Goal: Use online tool/utility: Utilize a website feature to perform a specific function

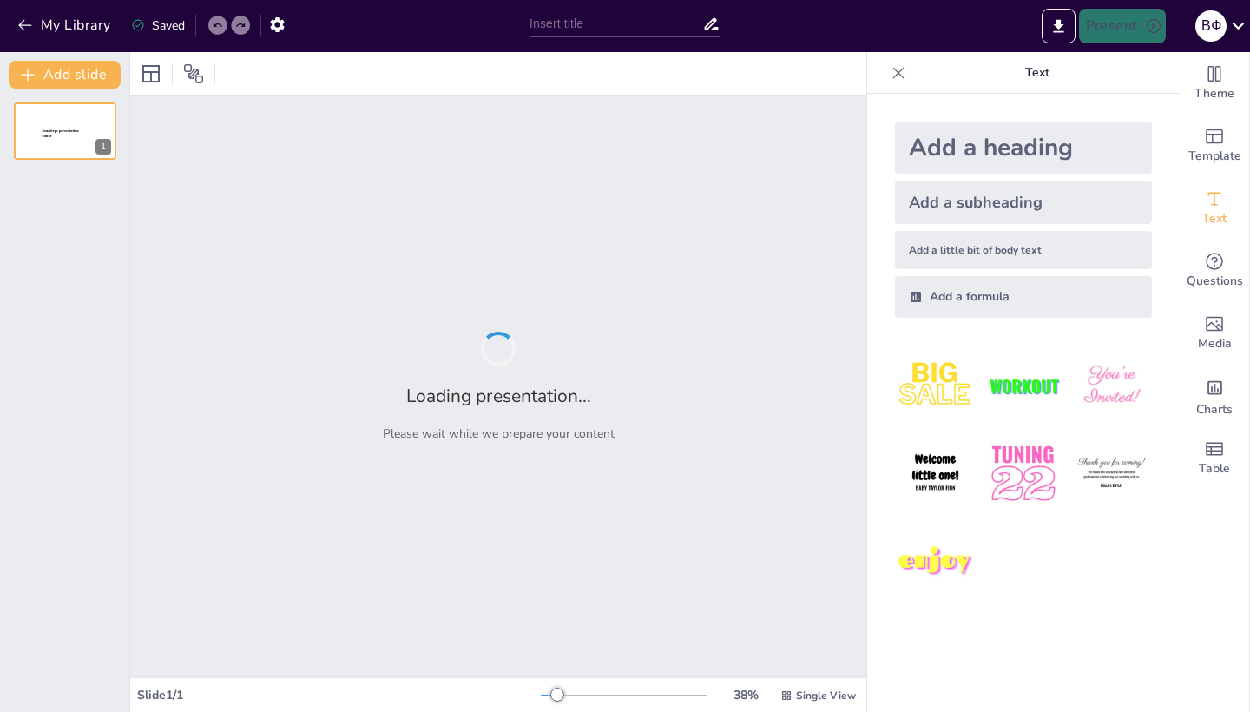
type input "Basic English Skills: Alphabet Recognition and Common Phrases"
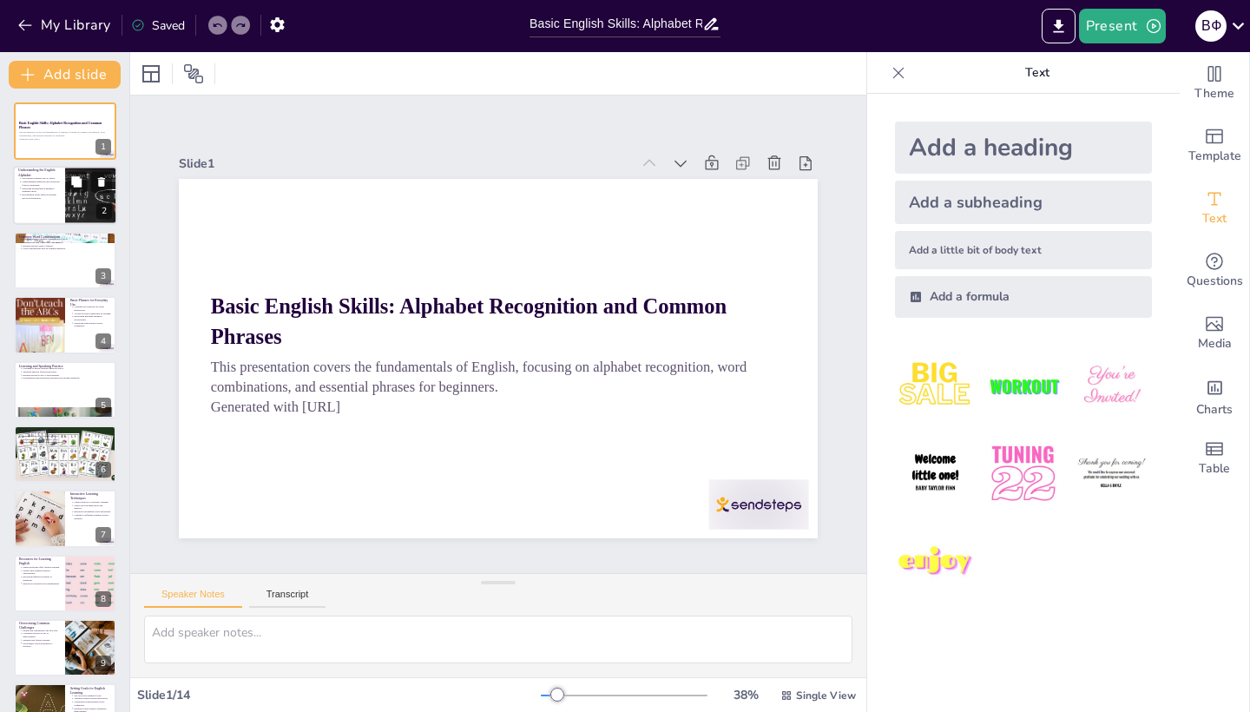
click at [64, 205] on div at bounding box center [65, 196] width 104 height 59
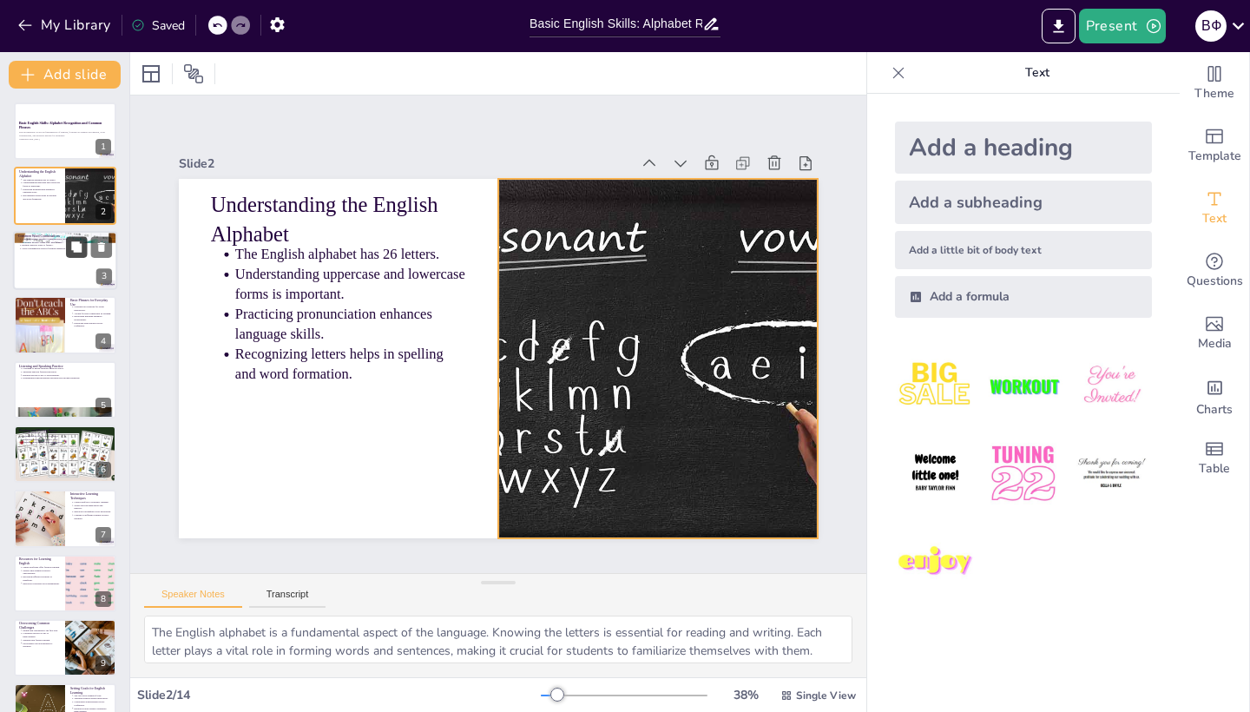
click at [66, 256] on div "Common Word Combinations Common phrases enhance communication skills. Examples …" at bounding box center [65, 260] width 104 height 59
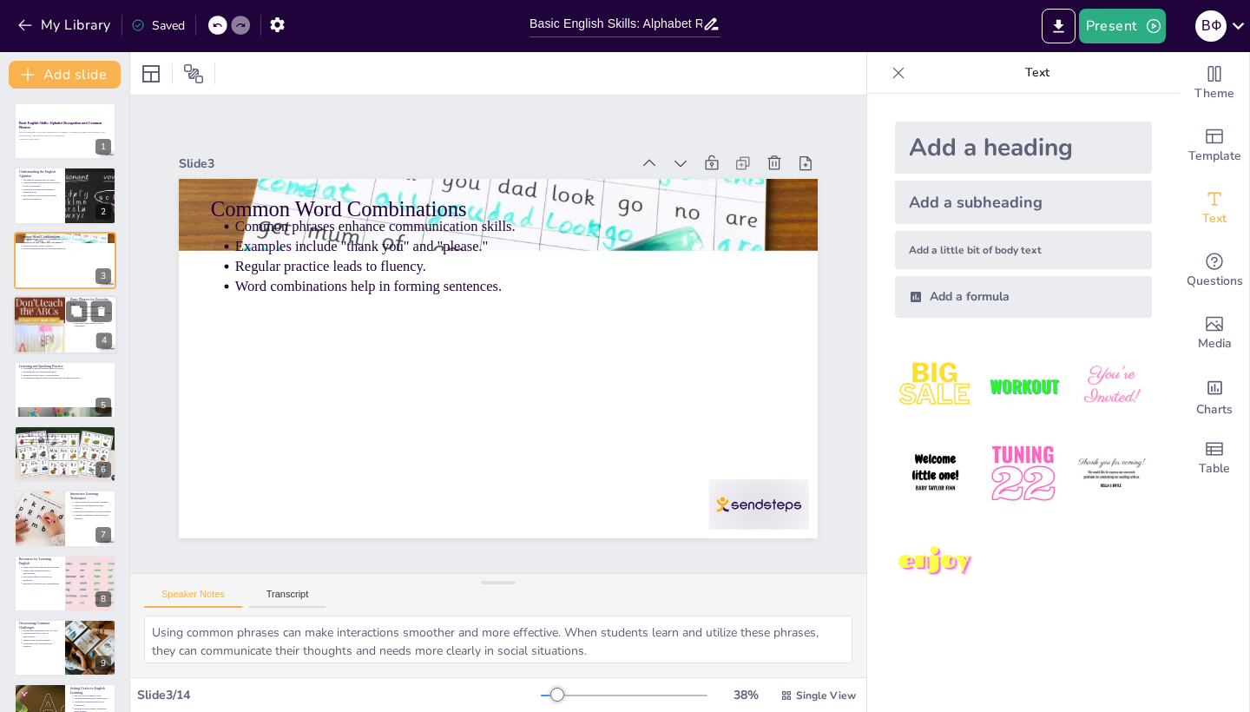
click at [66, 324] on div at bounding box center [65, 324] width 104 height 59
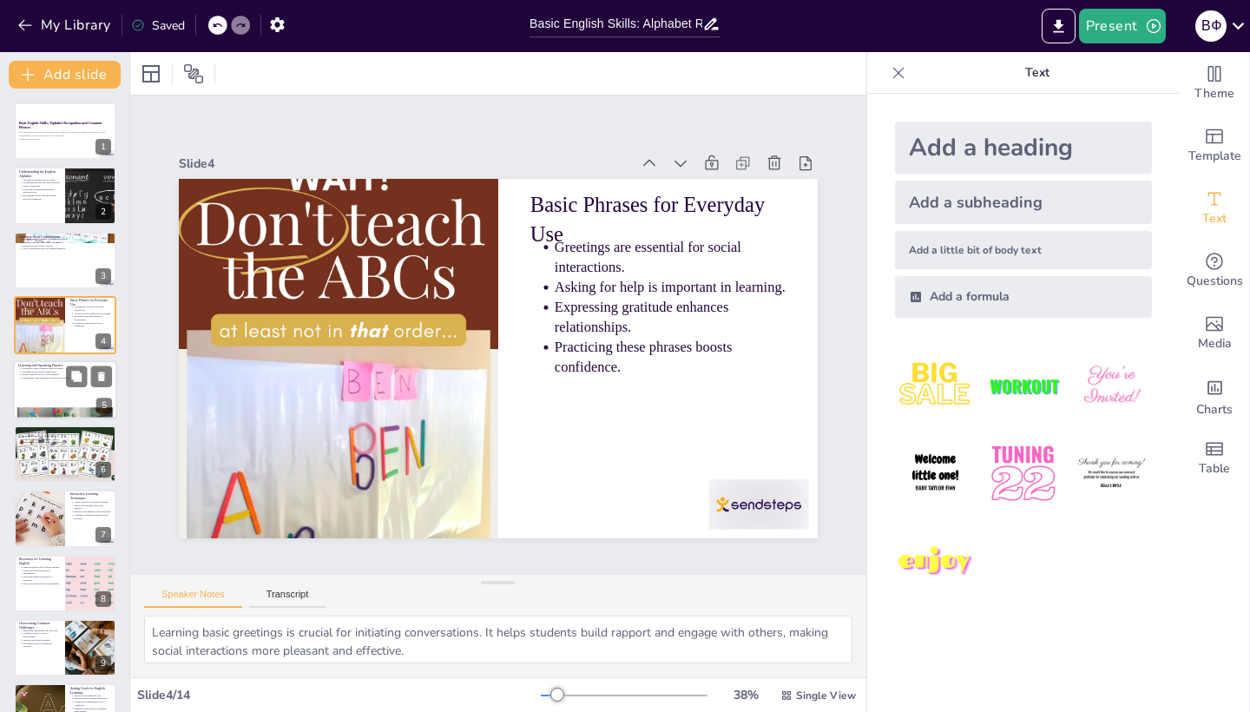
click at [65, 372] on p "Speaking practice fosters interaction." at bounding box center [67, 371] width 90 height 3
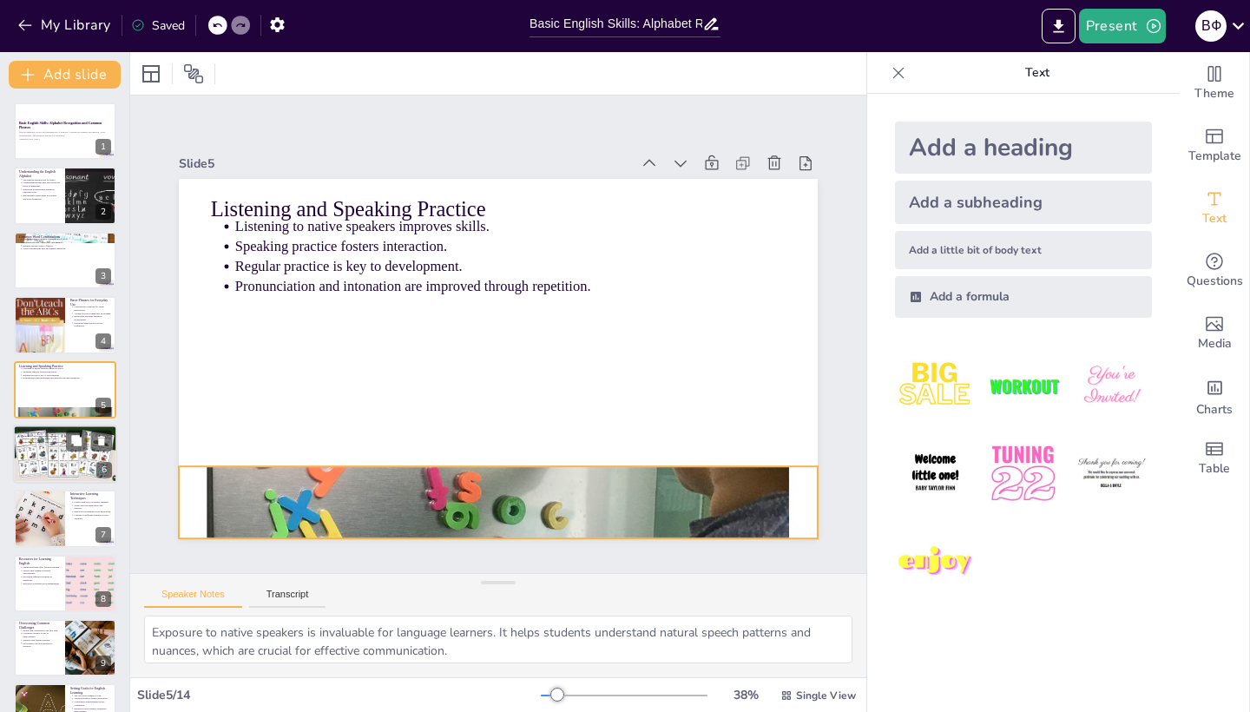
click at [56, 428] on p "Reading and Writing Basics" at bounding box center [65, 429] width 94 height 5
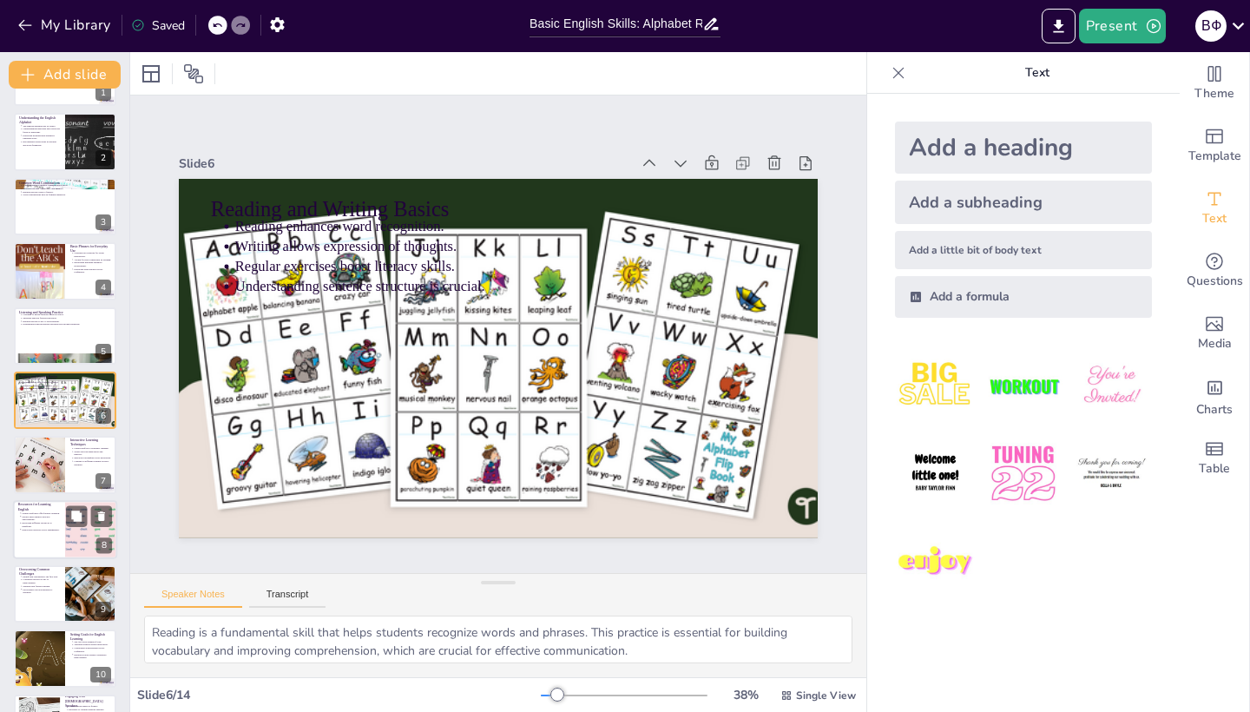
click at [42, 459] on div at bounding box center [38, 464] width 57 height 57
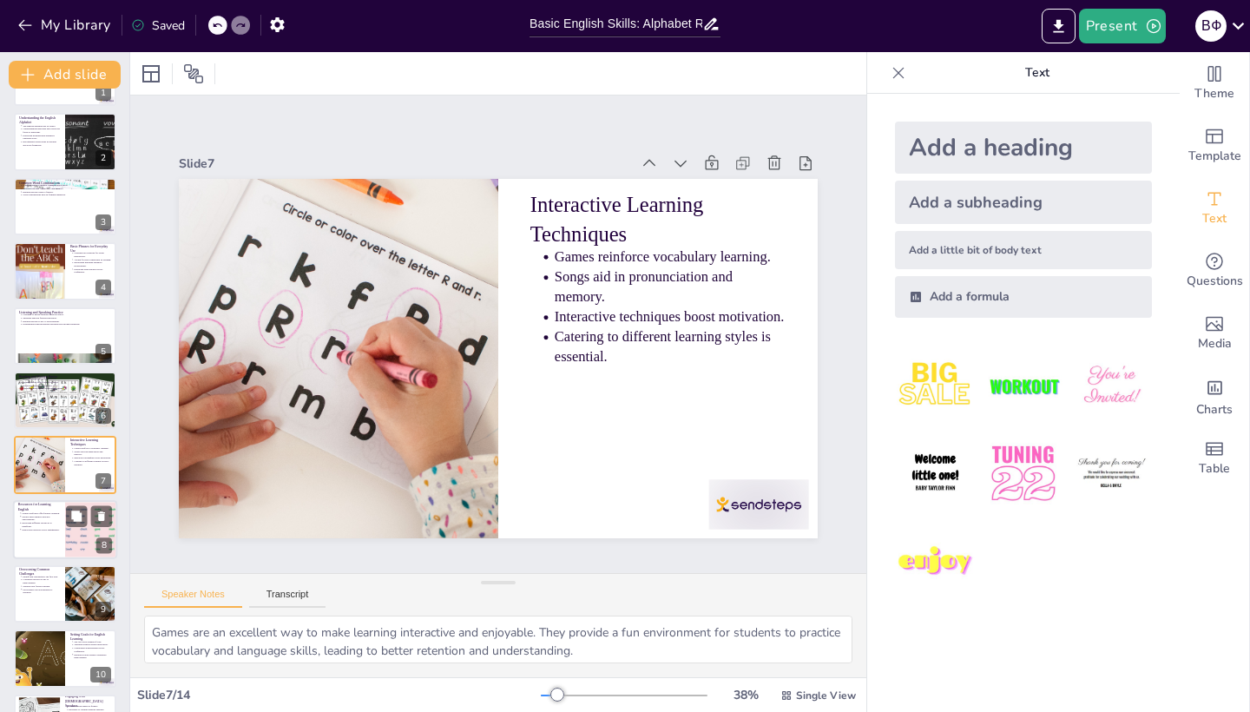
scroll to position [118, 0]
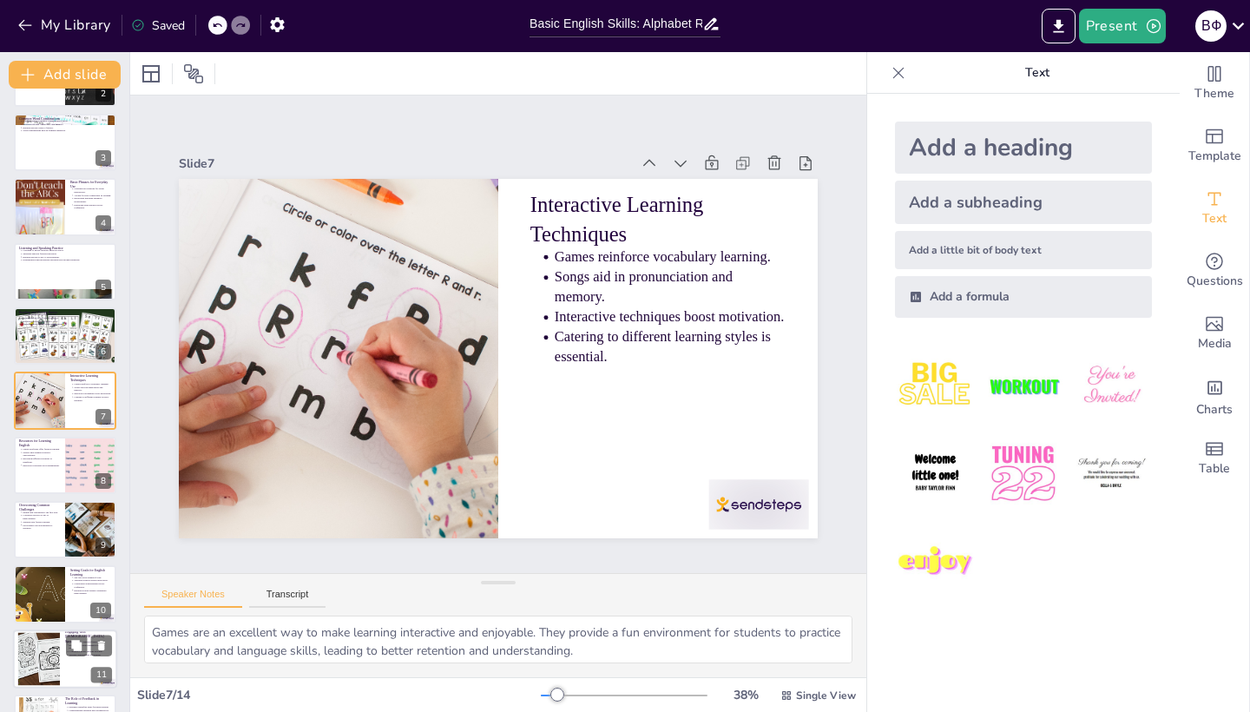
click at [38, 531] on div at bounding box center [65, 529] width 102 height 57
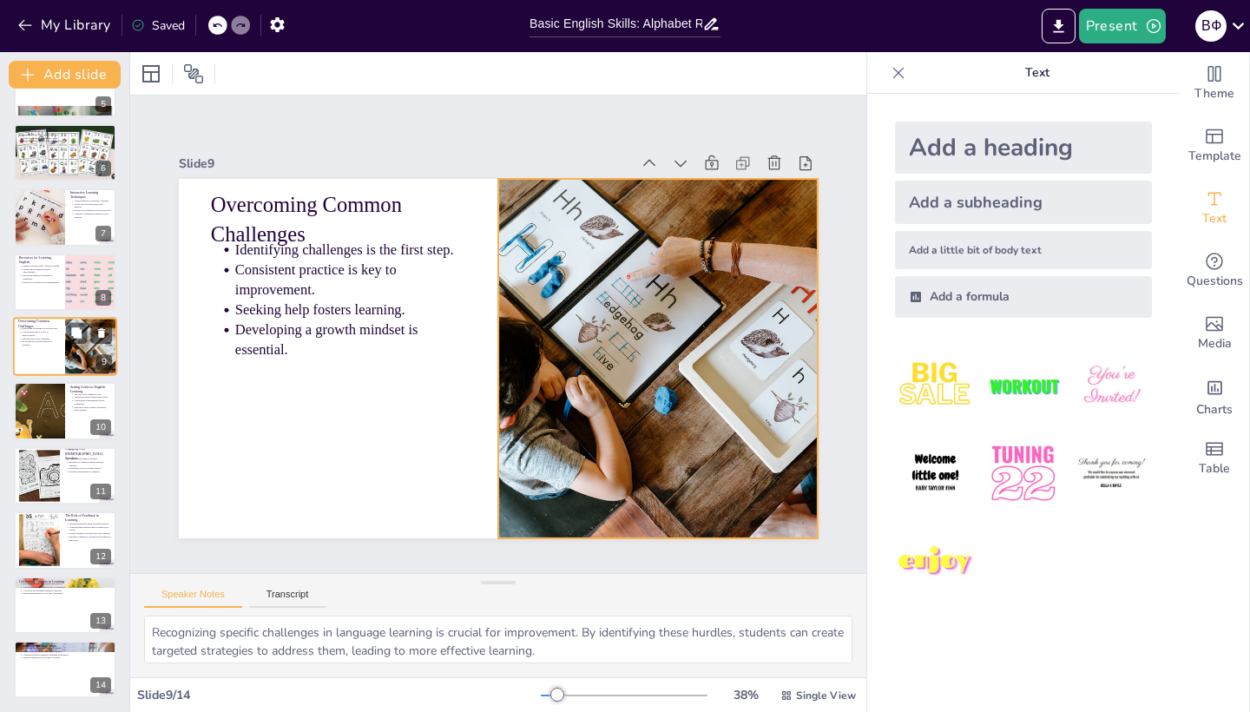
scroll to position [302, 0]
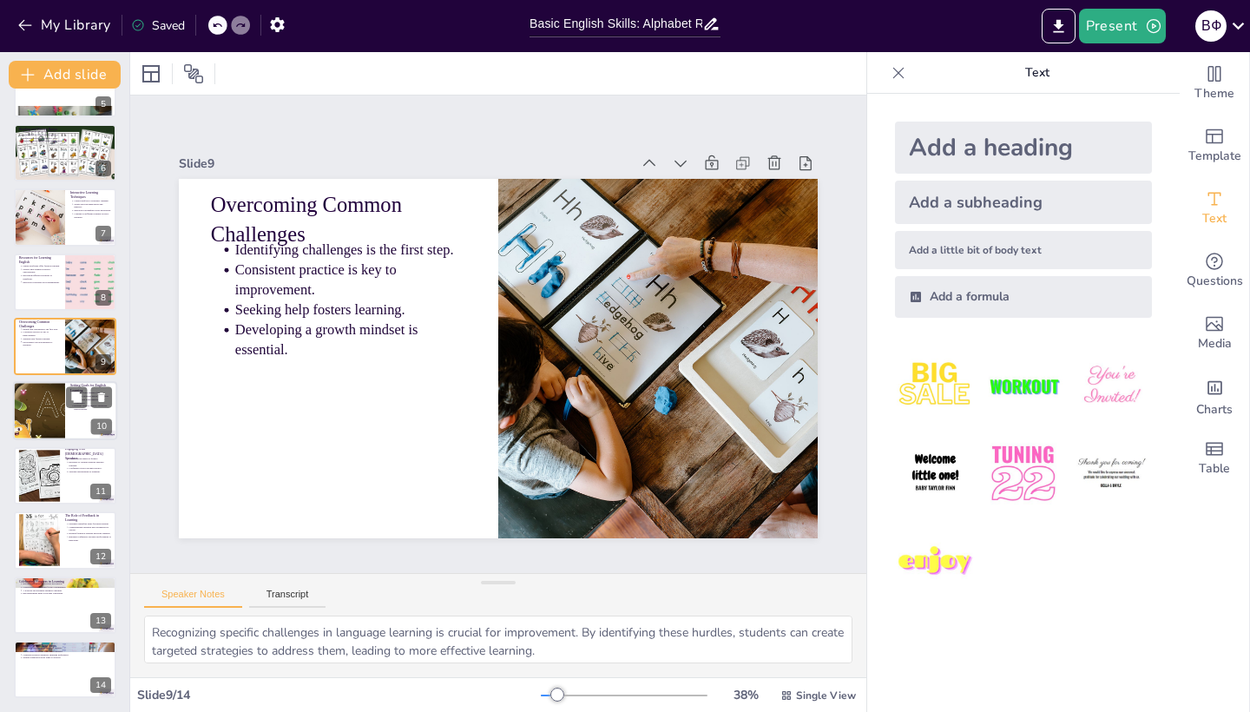
click at [54, 412] on div at bounding box center [38, 411] width 89 height 59
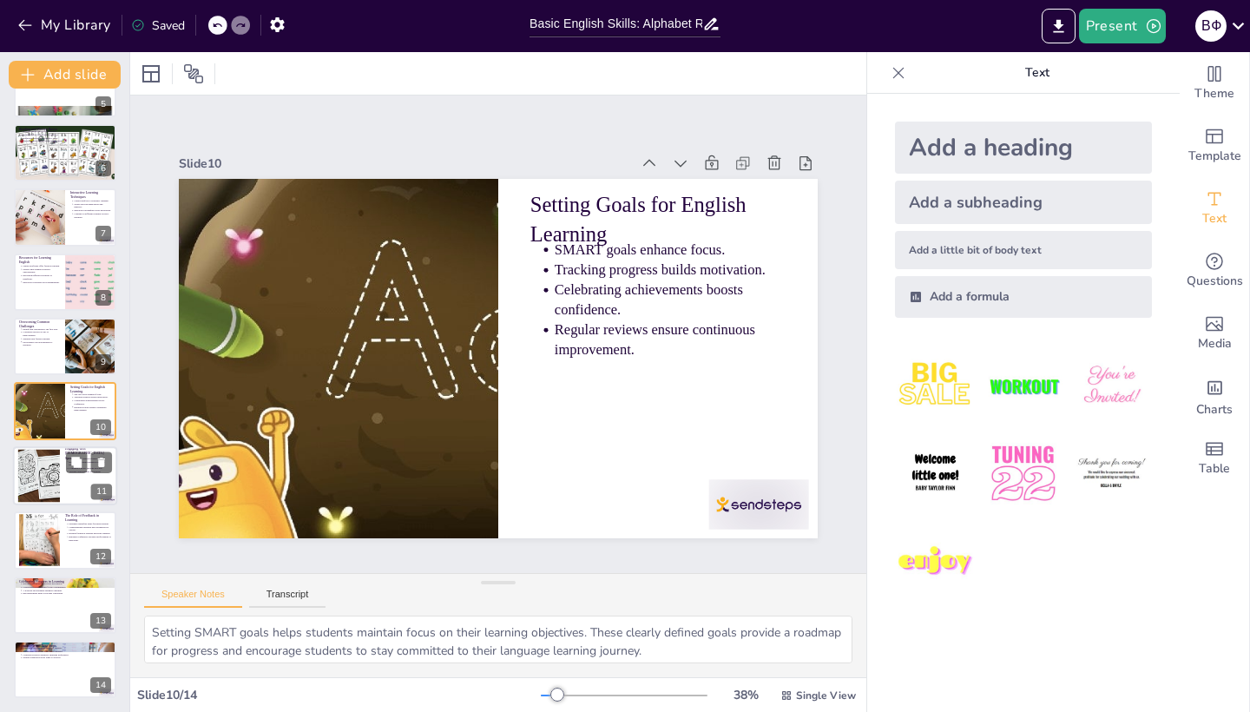
click at [56, 461] on div at bounding box center [39, 475] width 72 height 53
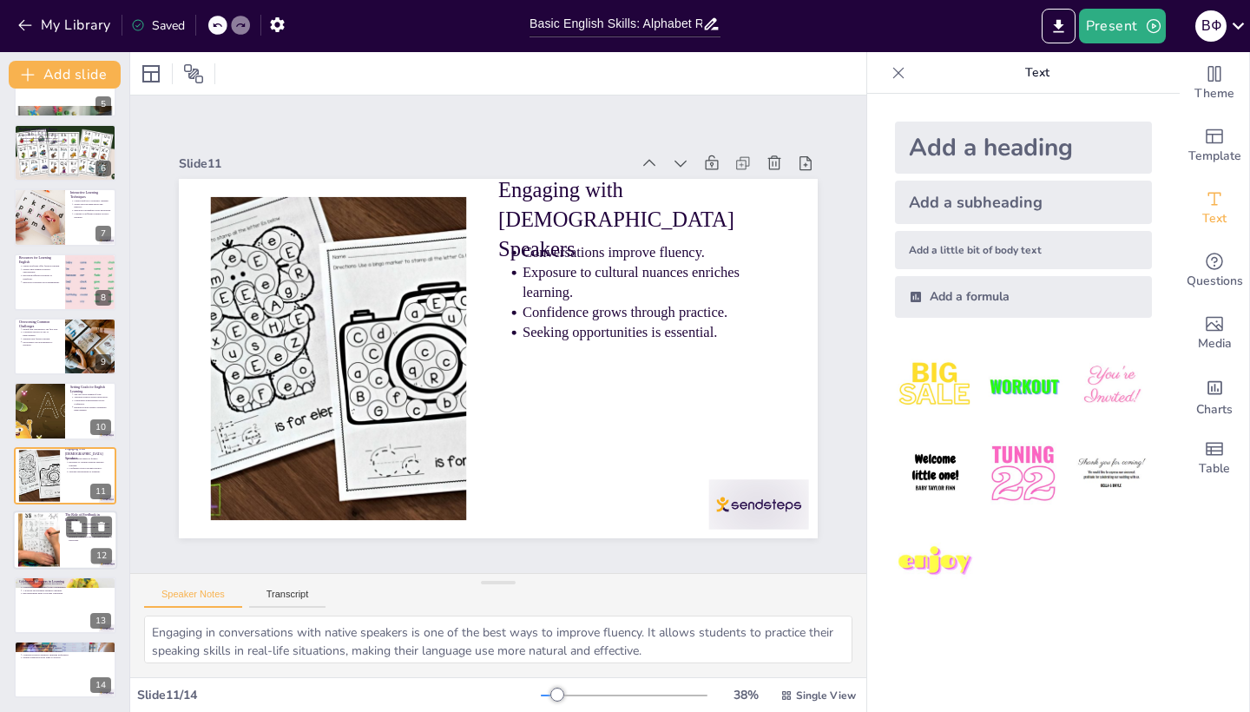
click at [62, 533] on div at bounding box center [65, 539] width 104 height 59
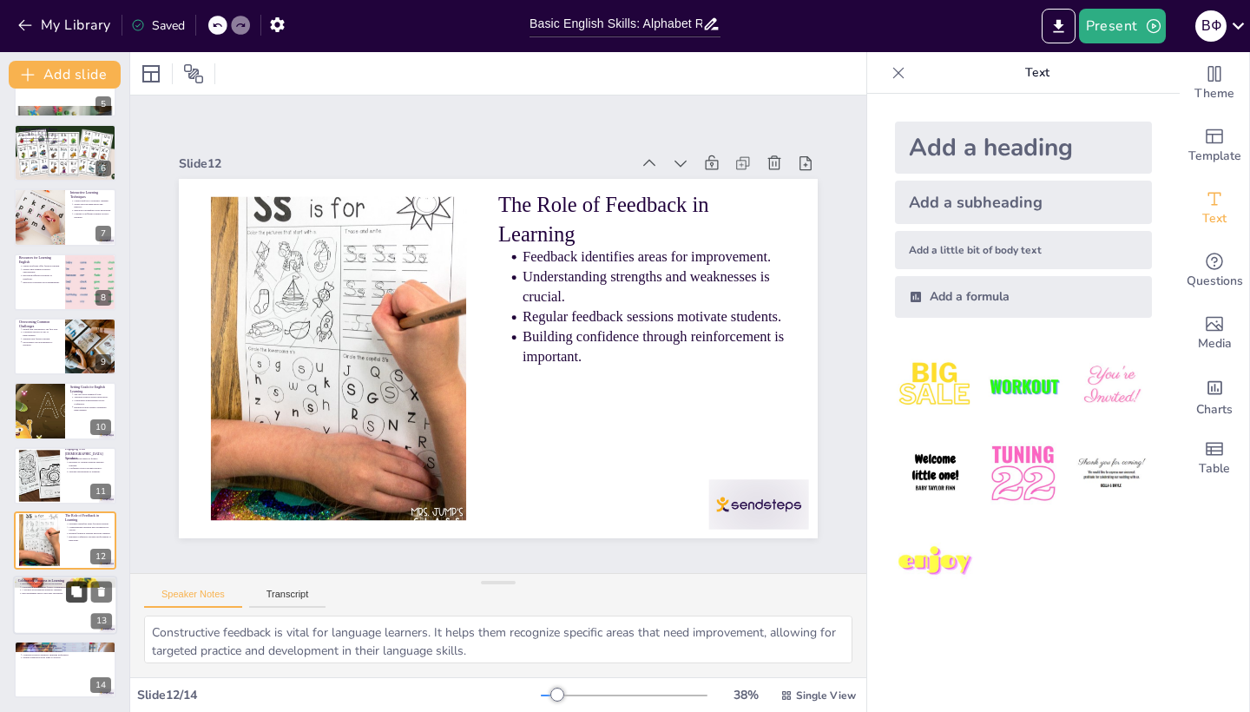
click at [68, 585] on button at bounding box center [76, 591] width 21 height 21
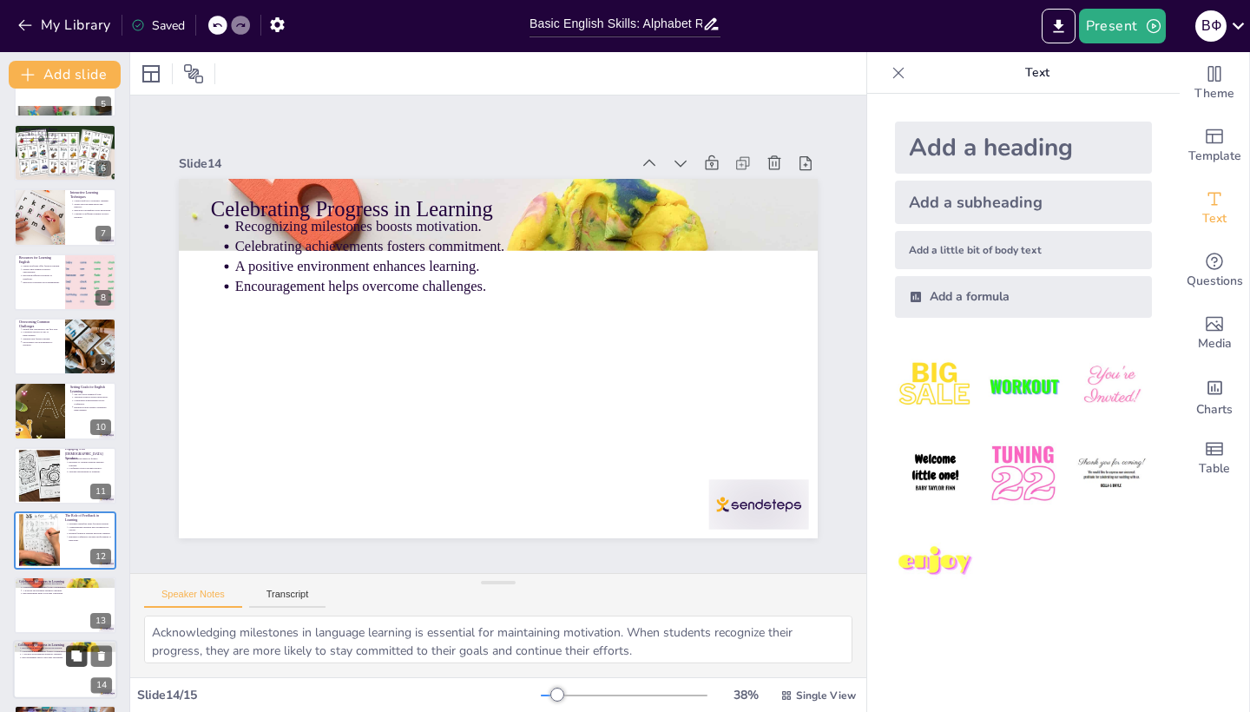
scroll to position [366, 0]
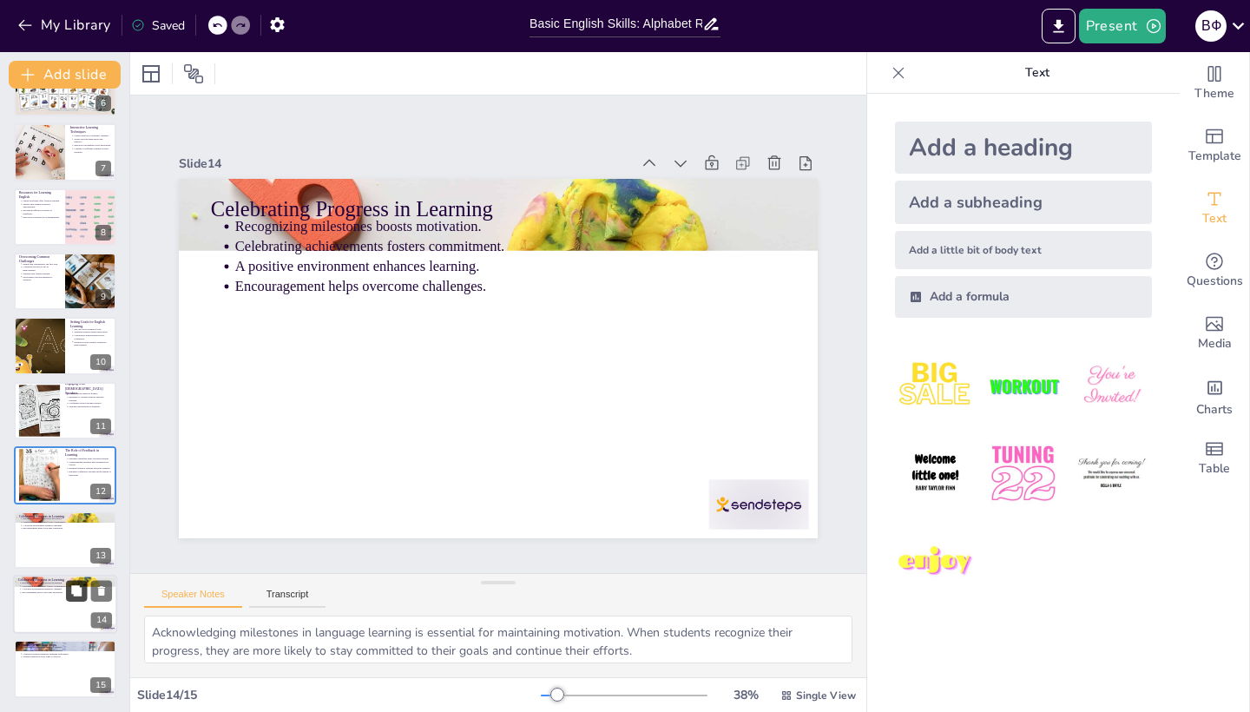
click at [68, 587] on button at bounding box center [76, 590] width 21 height 21
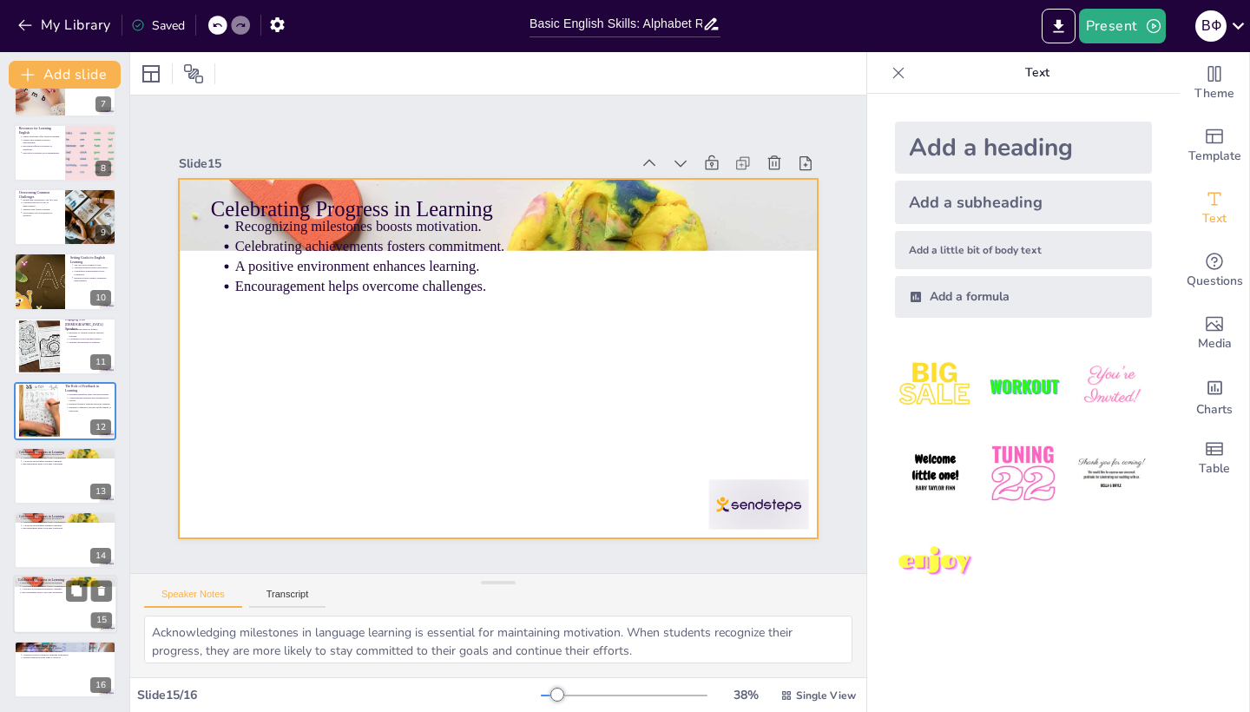
click at [69, 629] on div at bounding box center [65, 604] width 104 height 59
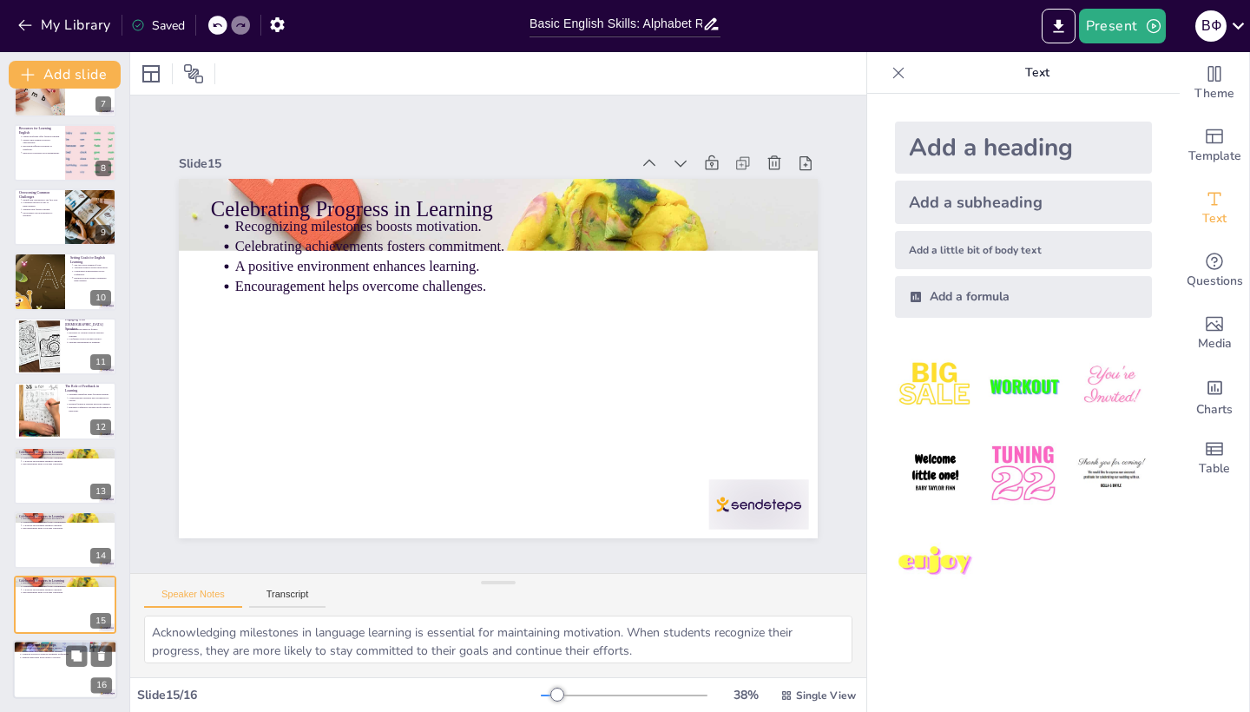
click at [69, 672] on div at bounding box center [65, 669] width 104 height 59
type textarea "Regular practice is fundamental for mastering any language. Students should mak…"
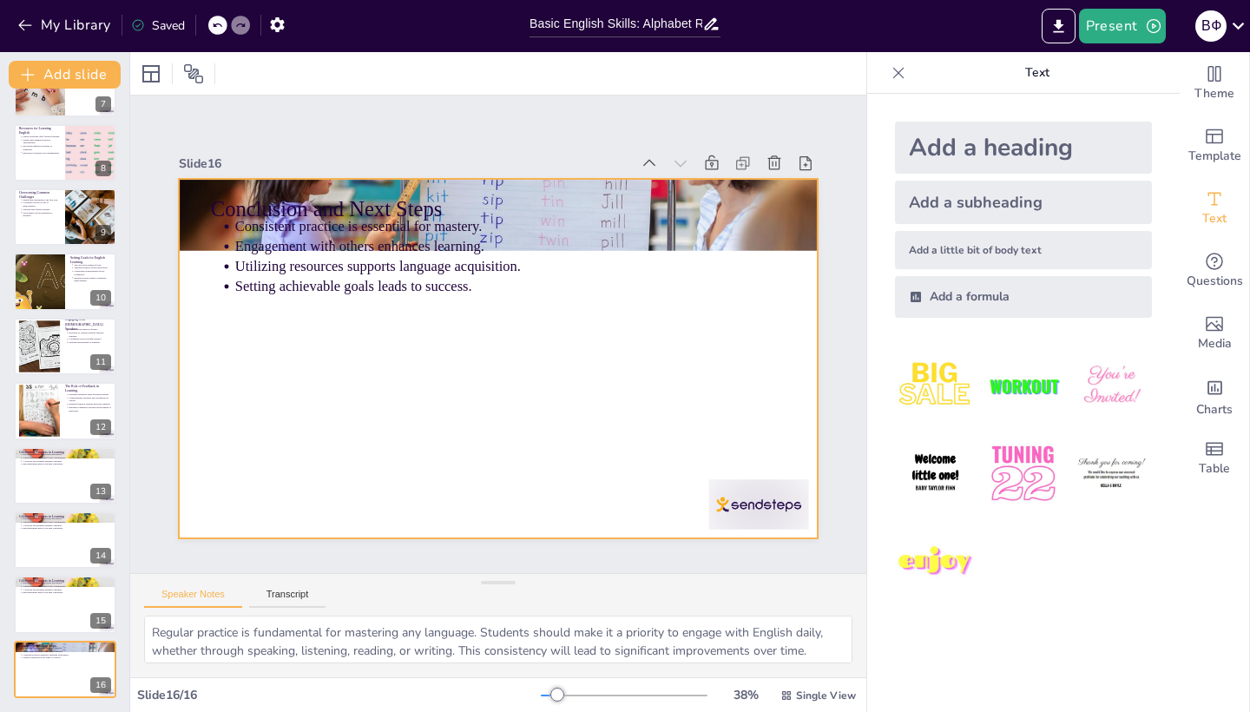
scroll to position [0, 0]
